Goal: Information Seeking & Learning: Understand process/instructions

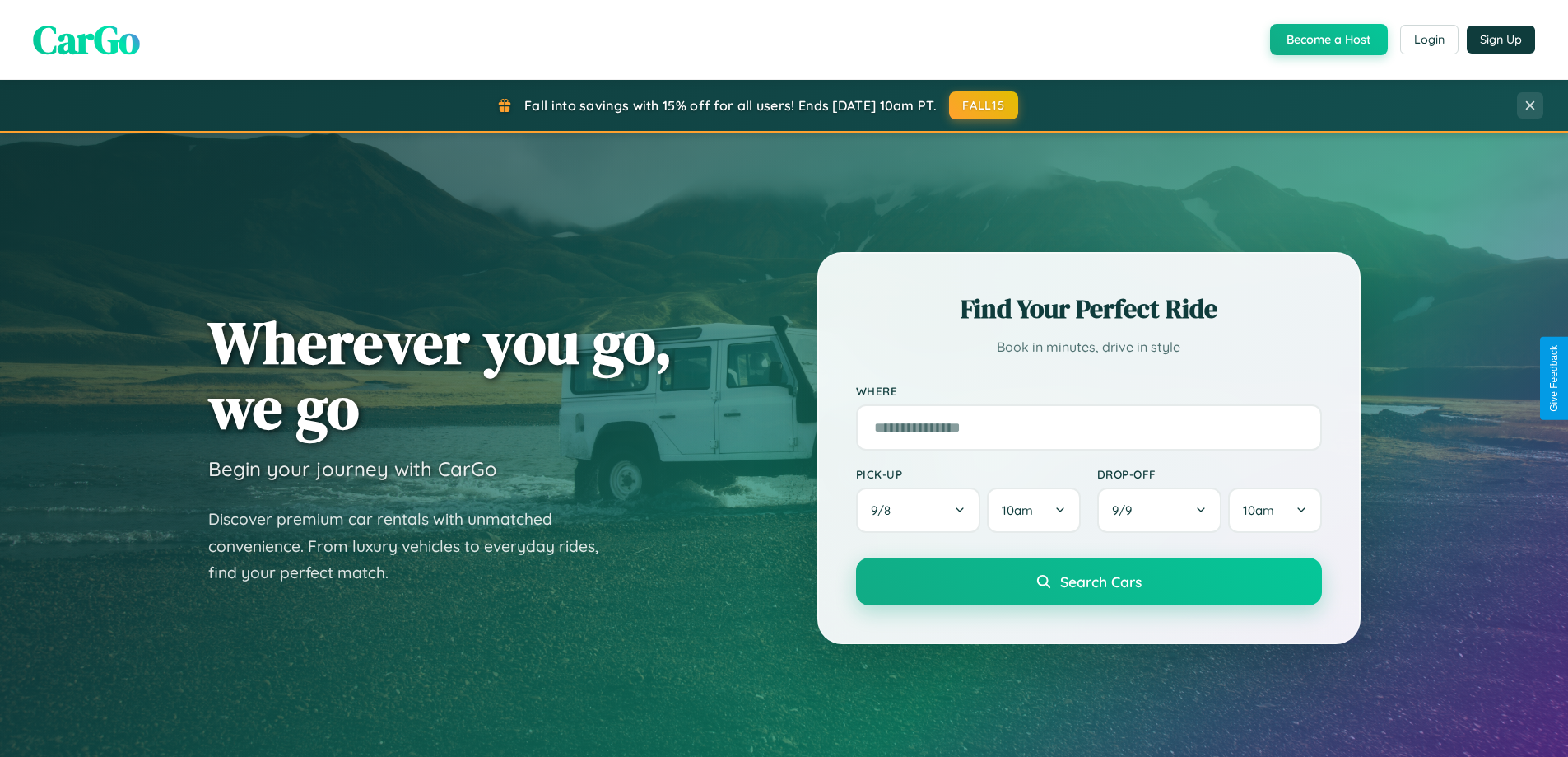
scroll to position [3168, 0]
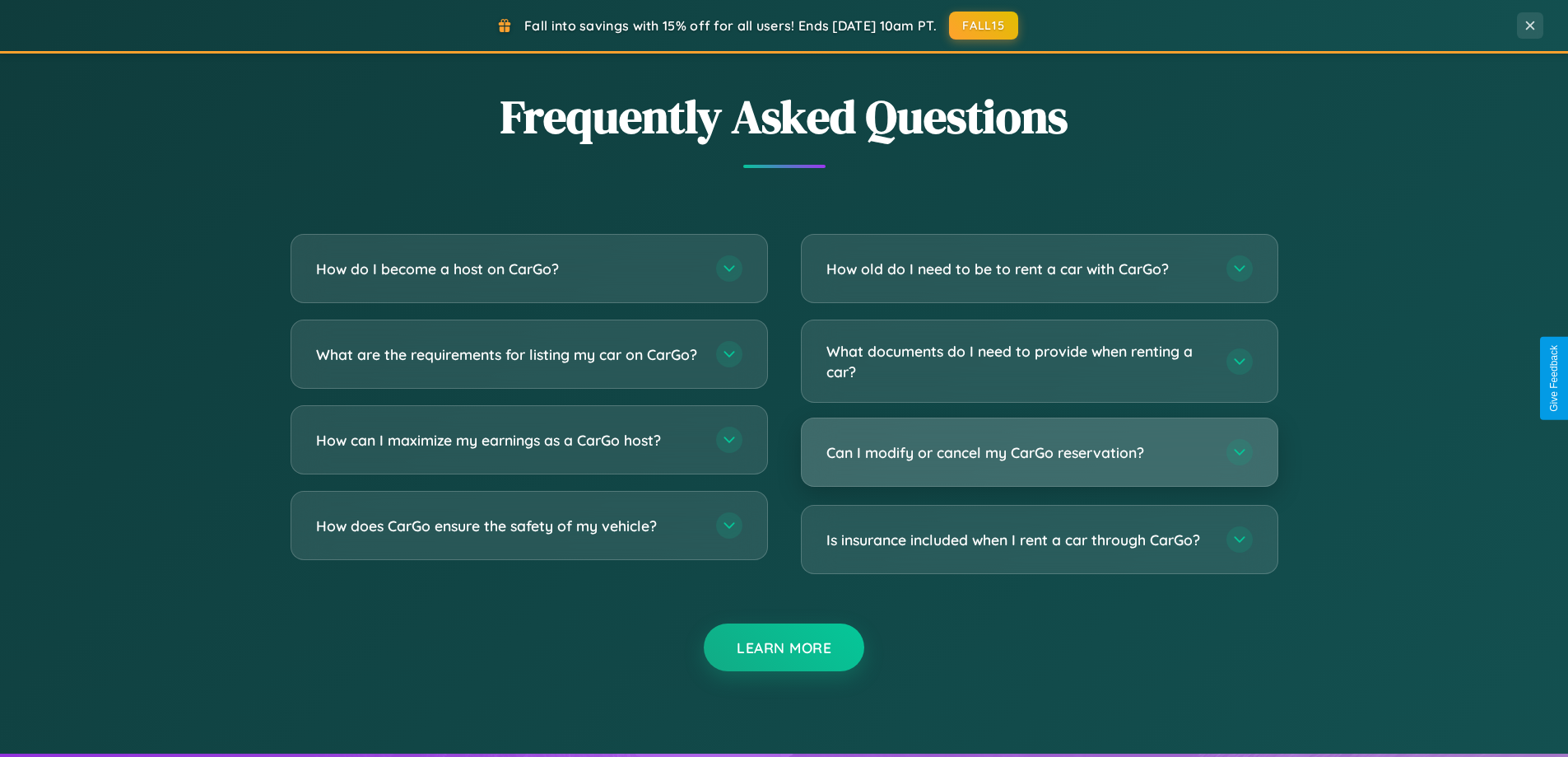
click at [1039, 452] on h3 "Can I modify or cancel my CarGo reservation?" at bounding box center [1017, 452] width 383 height 21
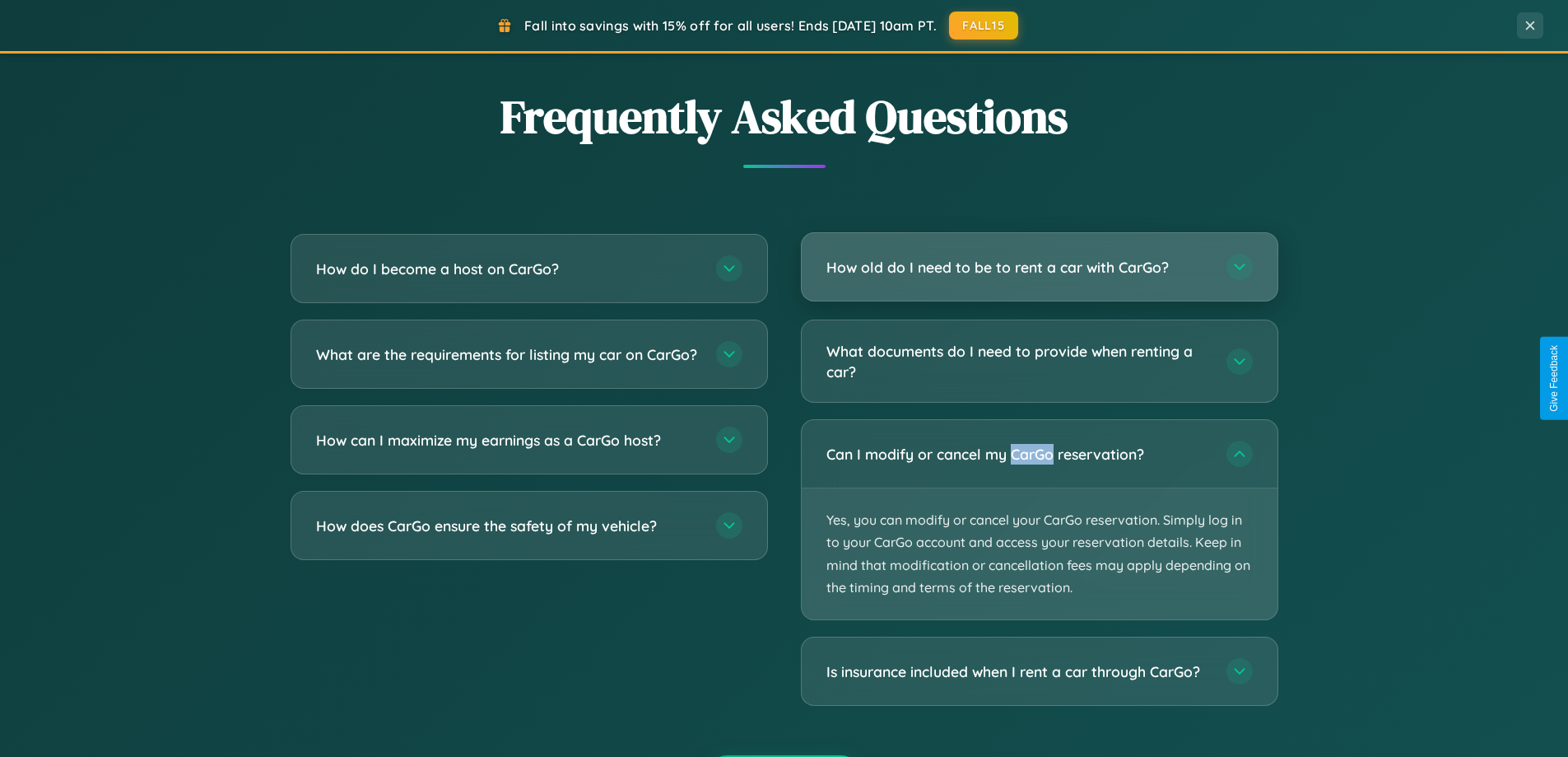
click at [1039, 268] on h3 "How old do I need to be to rent a car with CarGo?" at bounding box center [1017, 267] width 383 height 21
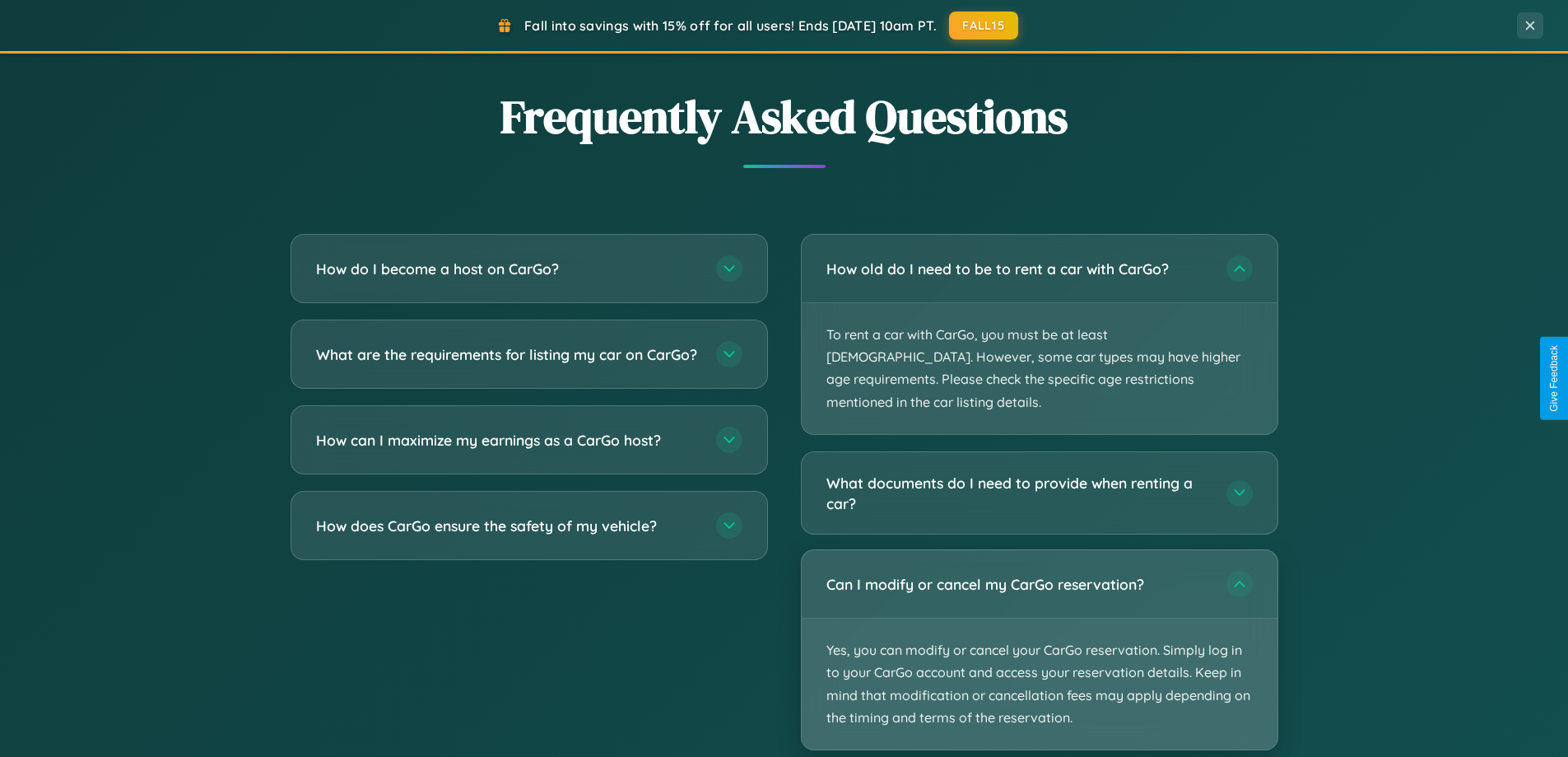
click at [1039, 629] on p "Yes, you can modify or cancel your CarGo reservation. Simply log in to your Car…" at bounding box center [1039, 684] width 475 height 131
click at [1039, 627] on p "Yes, you can modify or cancel your CarGo reservation. Simply log in to your Car…" at bounding box center [1039, 684] width 475 height 131
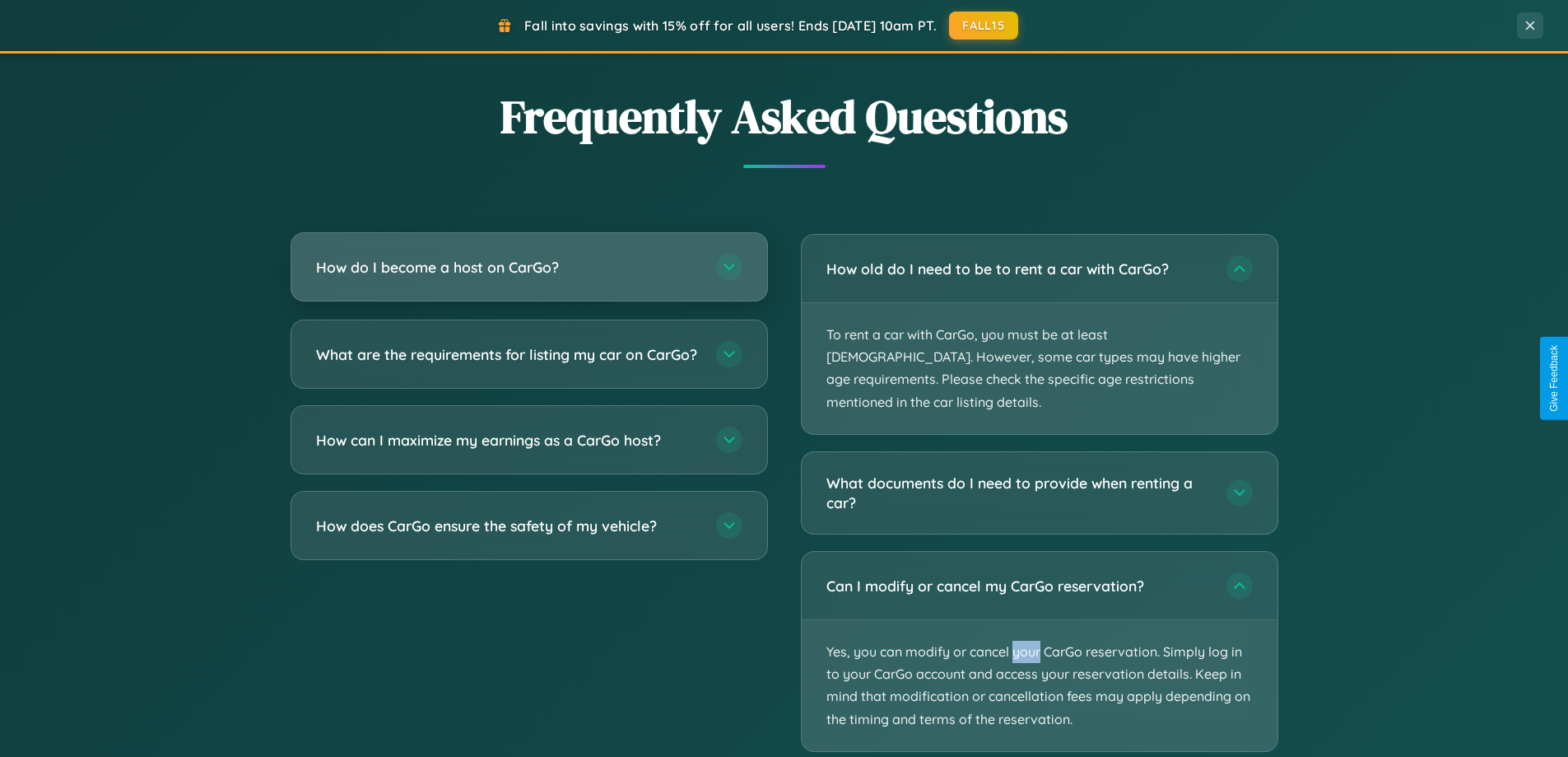
click at [528, 268] on h3 "How do I become a host on CarGo?" at bounding box center [507, 267] width 383 height 21
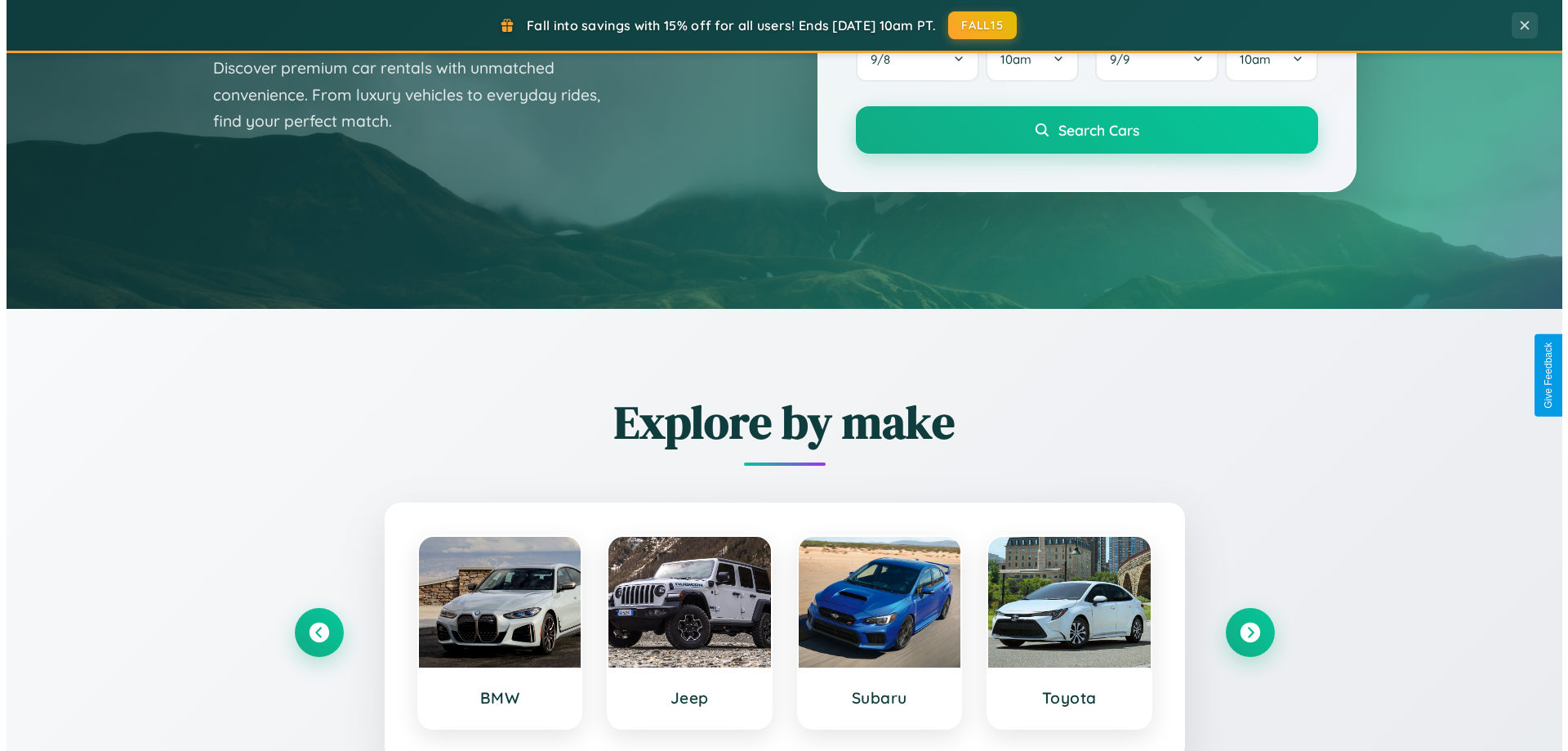
scroll to position [0, 0]
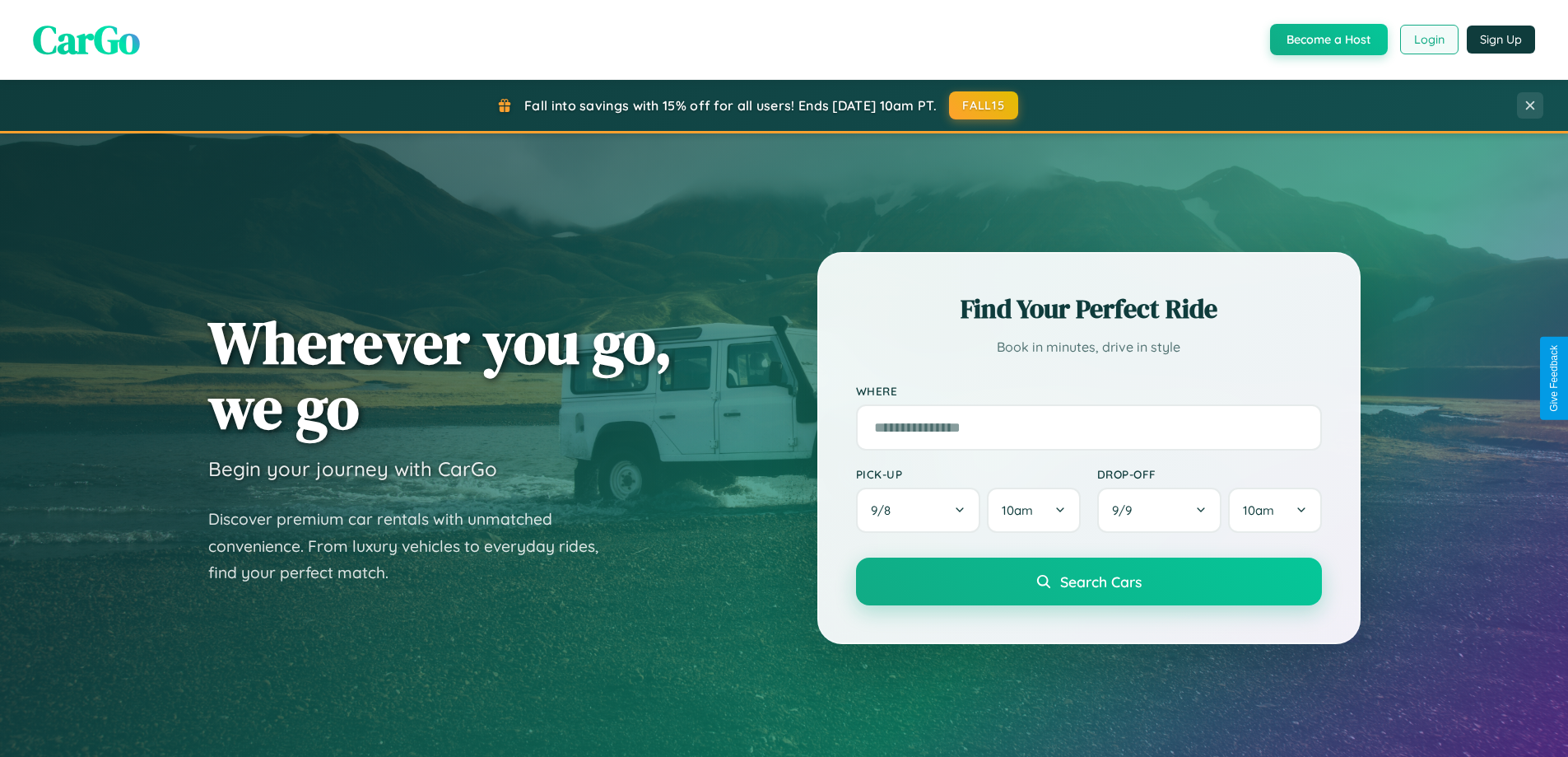
click at [1428, 39] on button "Login" at bounding box center [1429, 39] width 59 height 29
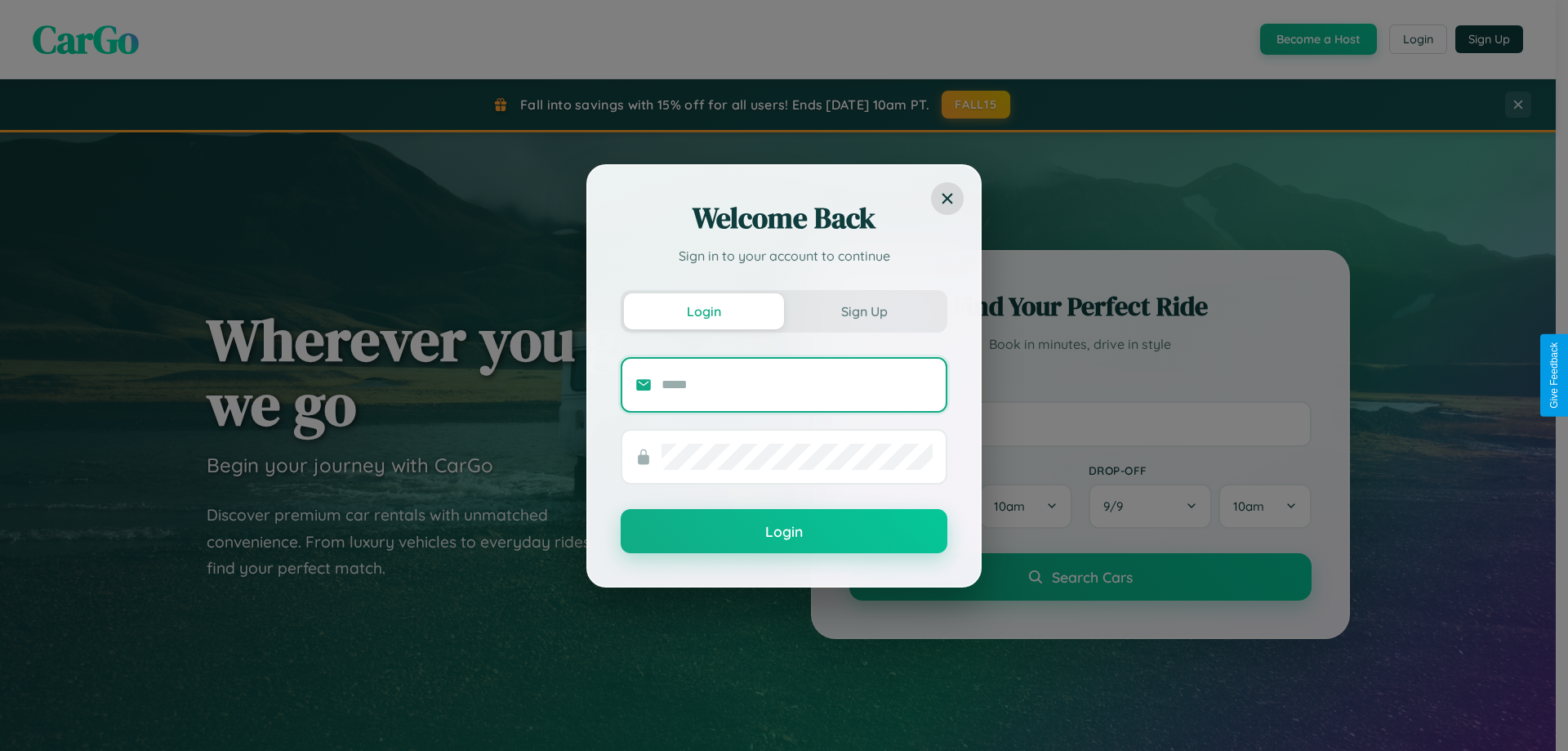
click at [798, 384] on input "text" at bounding box center [797, 384] width 271 height 26
type input "**********"
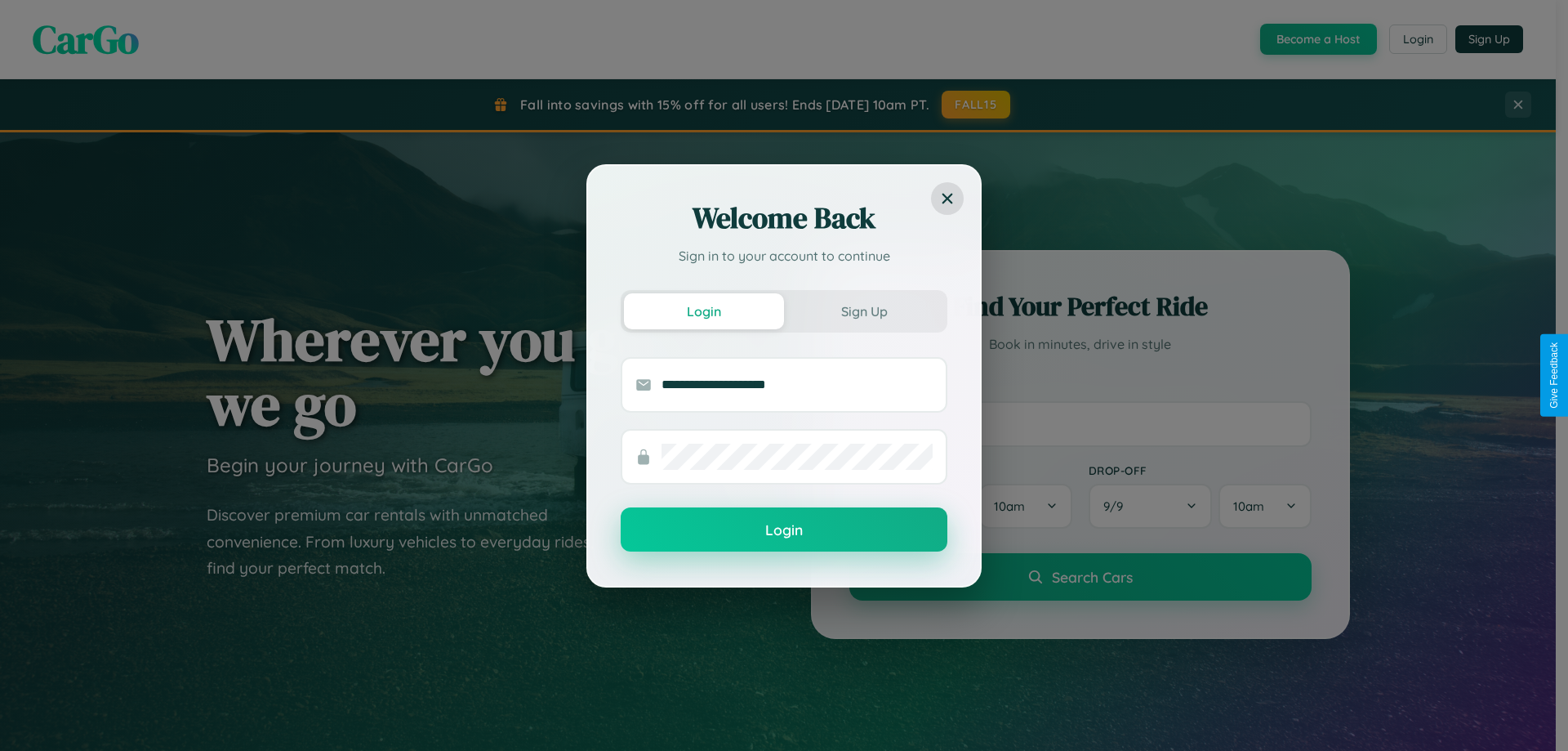
click at [784, 530] on button "Login" at bounding box center [784, 528] width 327 height 44
